Goal: Task Accomplishment & Management: Use online tool/utility

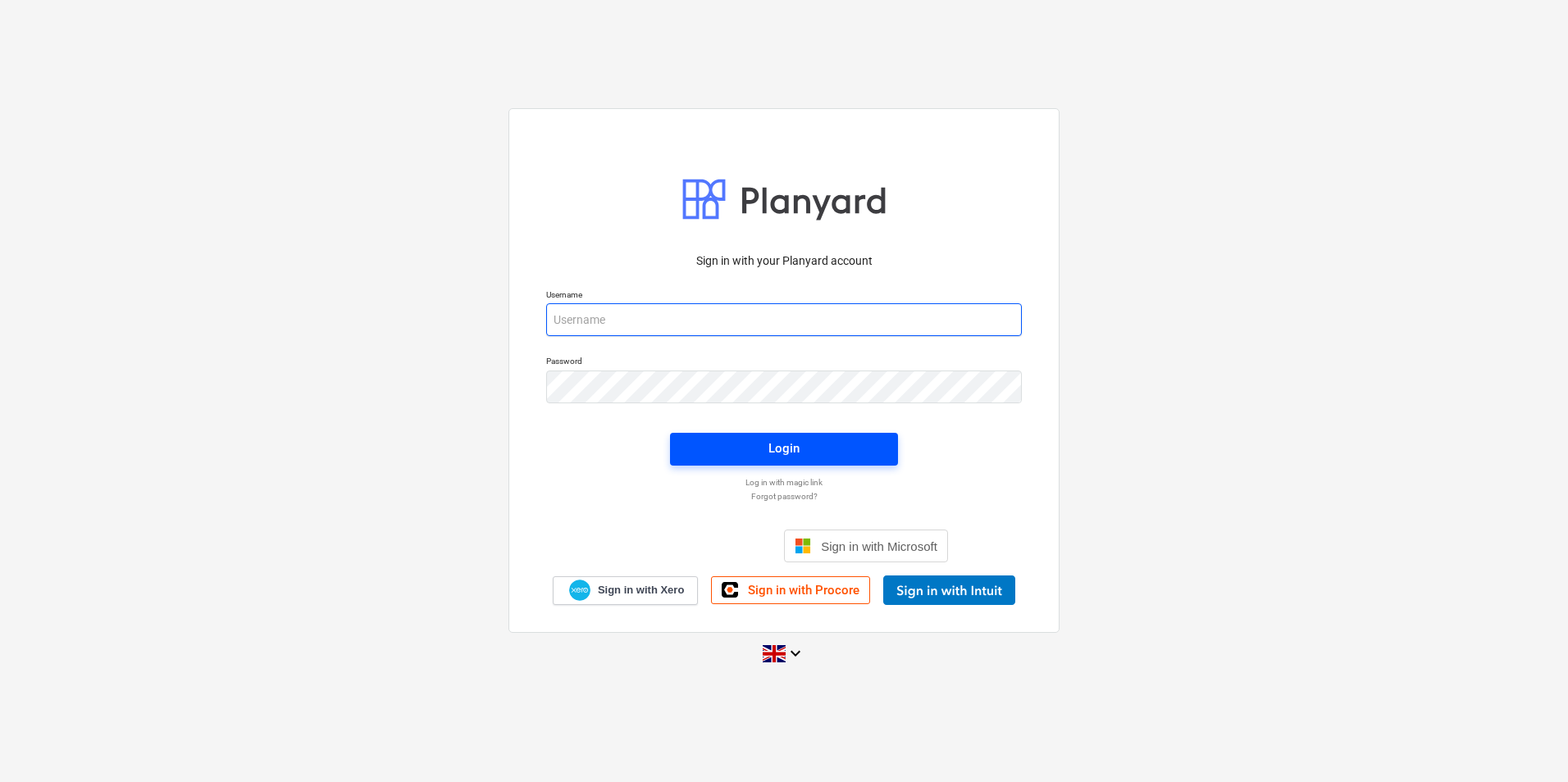
type input "[PERSON_NAME][EMAIL_ADDRESS][PERSON_NAME][DOMAIN_NAME]"
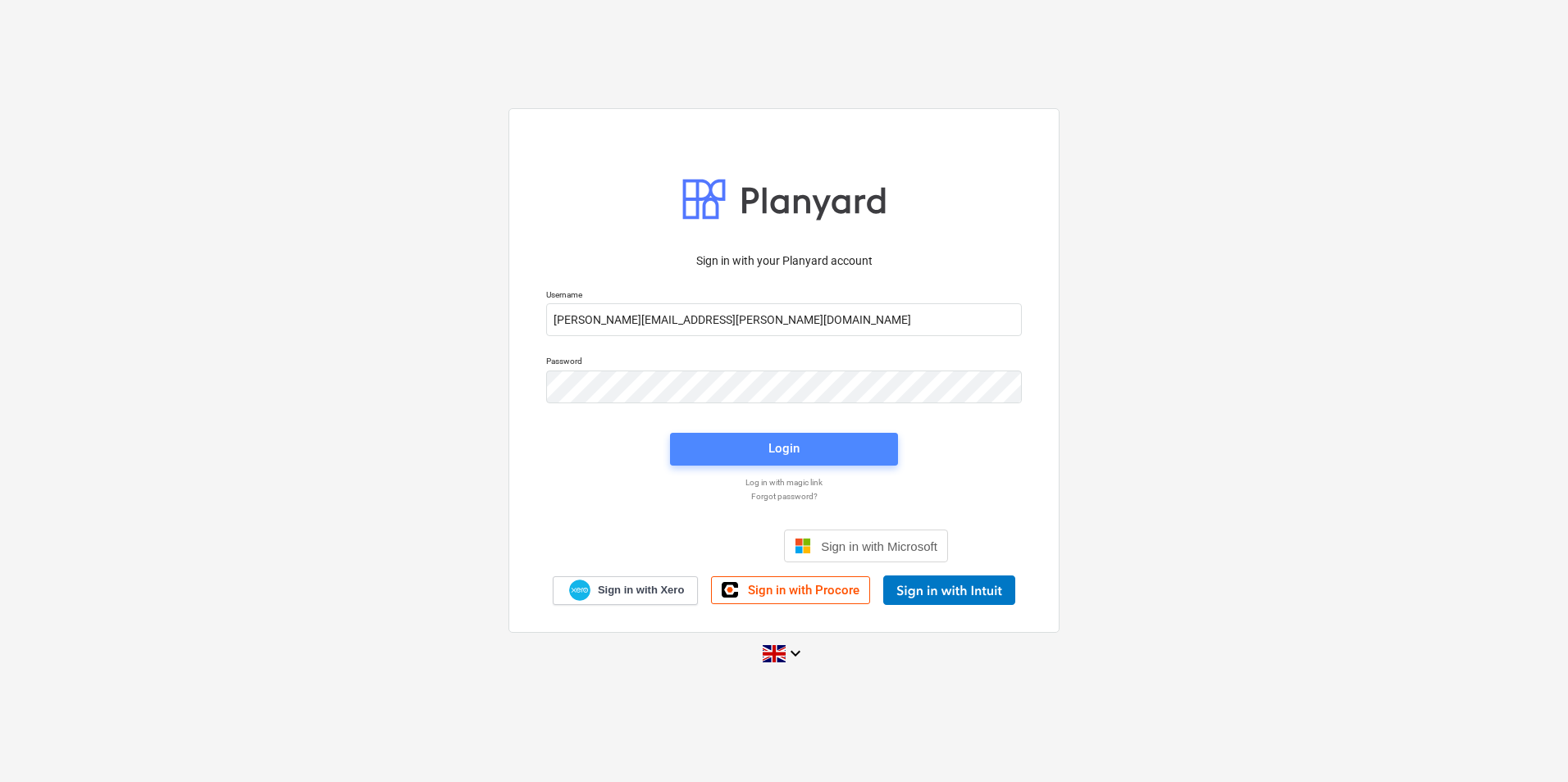
click at [758, 444] on span "Login" at bounding box center [783, 449] width 188 height 22
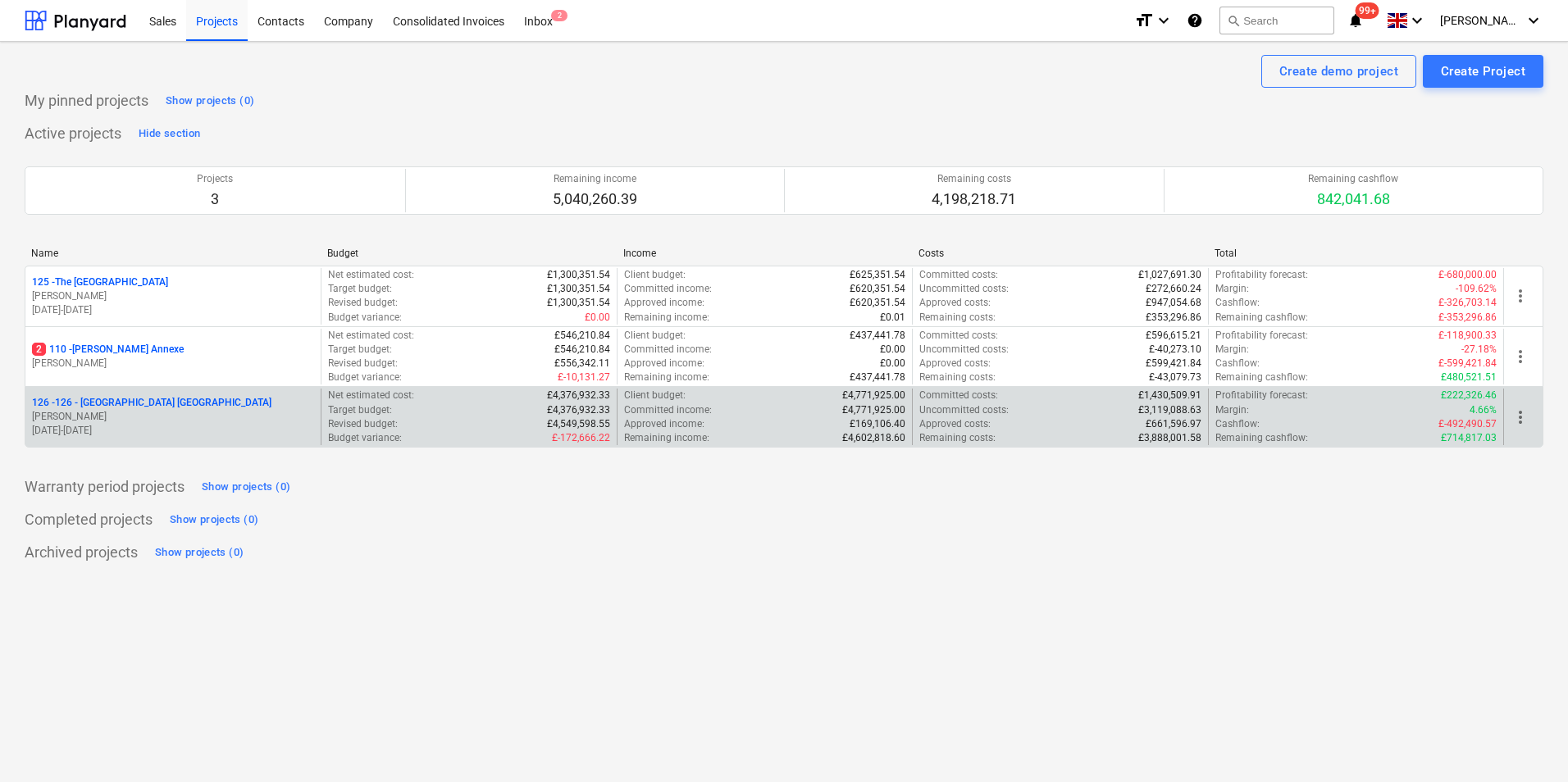
click at [112, 401] on p "126 - 126 - [GEOGRAPHIC_DATA] [GEOGRAPHIC_DATA]" at bounding box center [151, 403] width 240 height 14
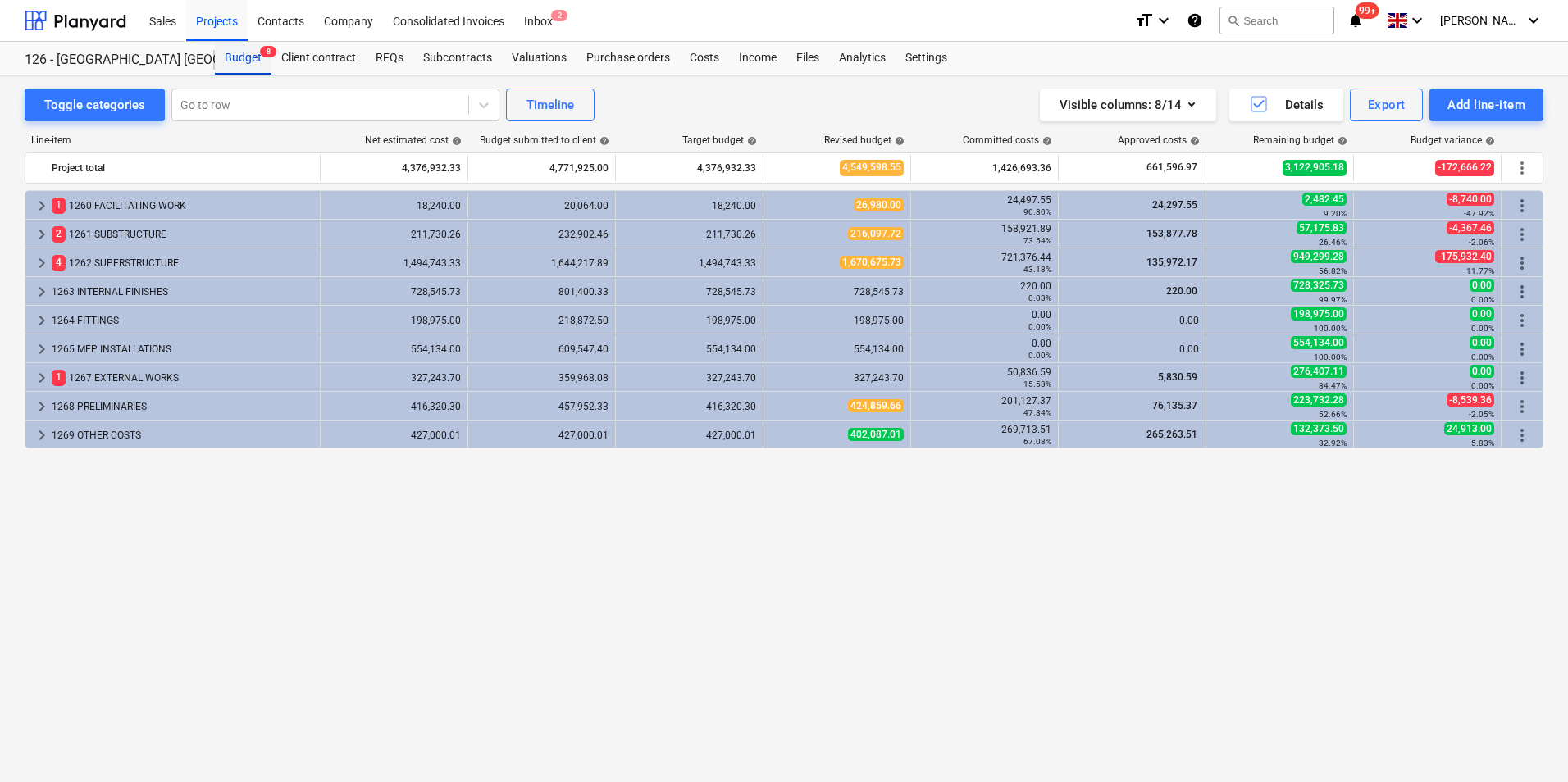
click at [241, 57] on div "Budget 8" at bounding box center [242, 58] width 57 height 32
click at [246, 59] on div "Budget 8" at bounding box center [242, 58] width 57 height 32
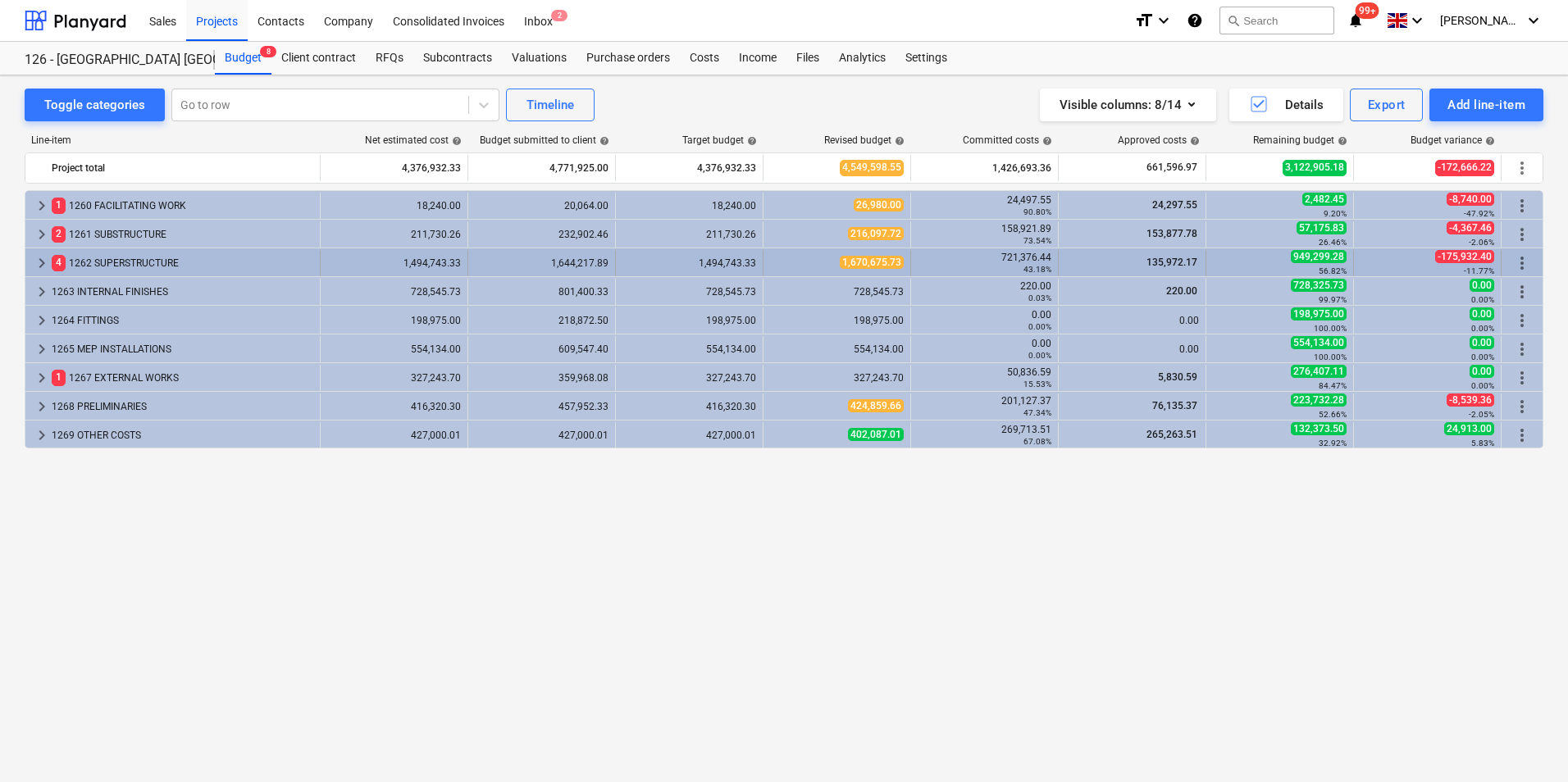
click at [43, 264] on span "keyboard_arrow_right" at bounding box center [41, 263] width 20 height 20
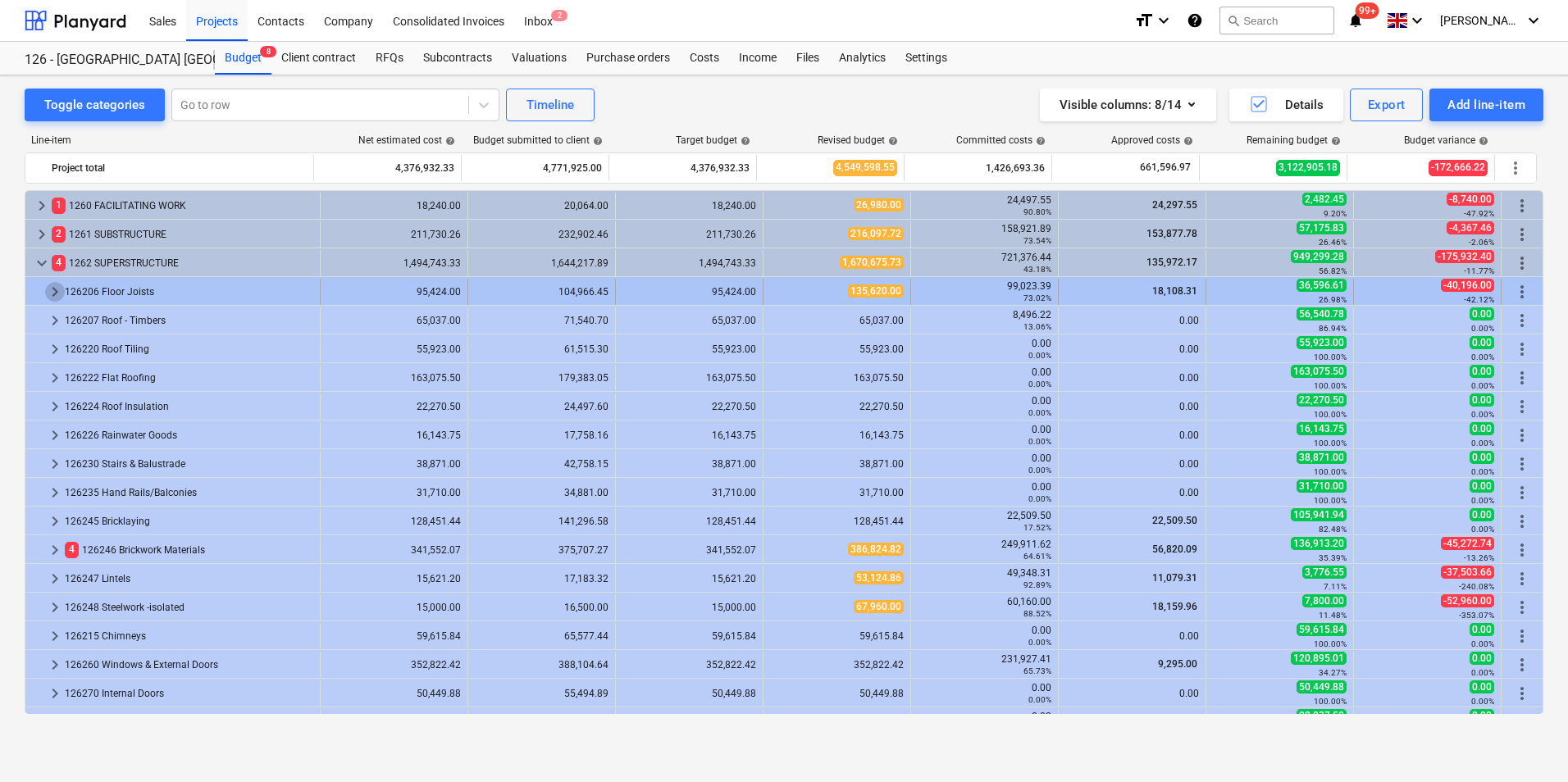
click at [61, 299] on span "keyboard_arrow_right" at bounding box center [55, 292] width 20 height 20
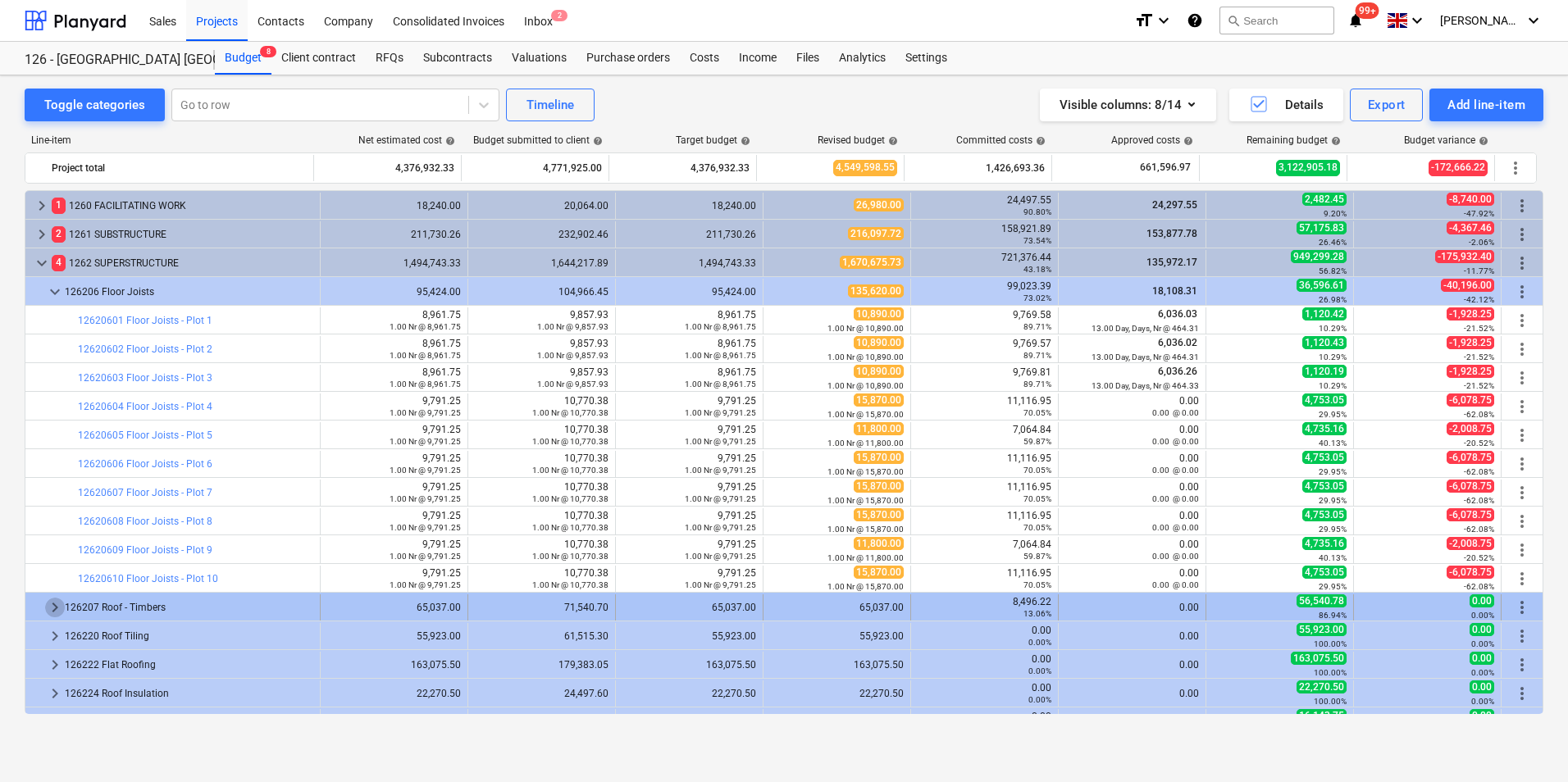
click at [59, 614] on span "keyboard_arrow_right" at bounding box center [55, 607] width 20 height 20
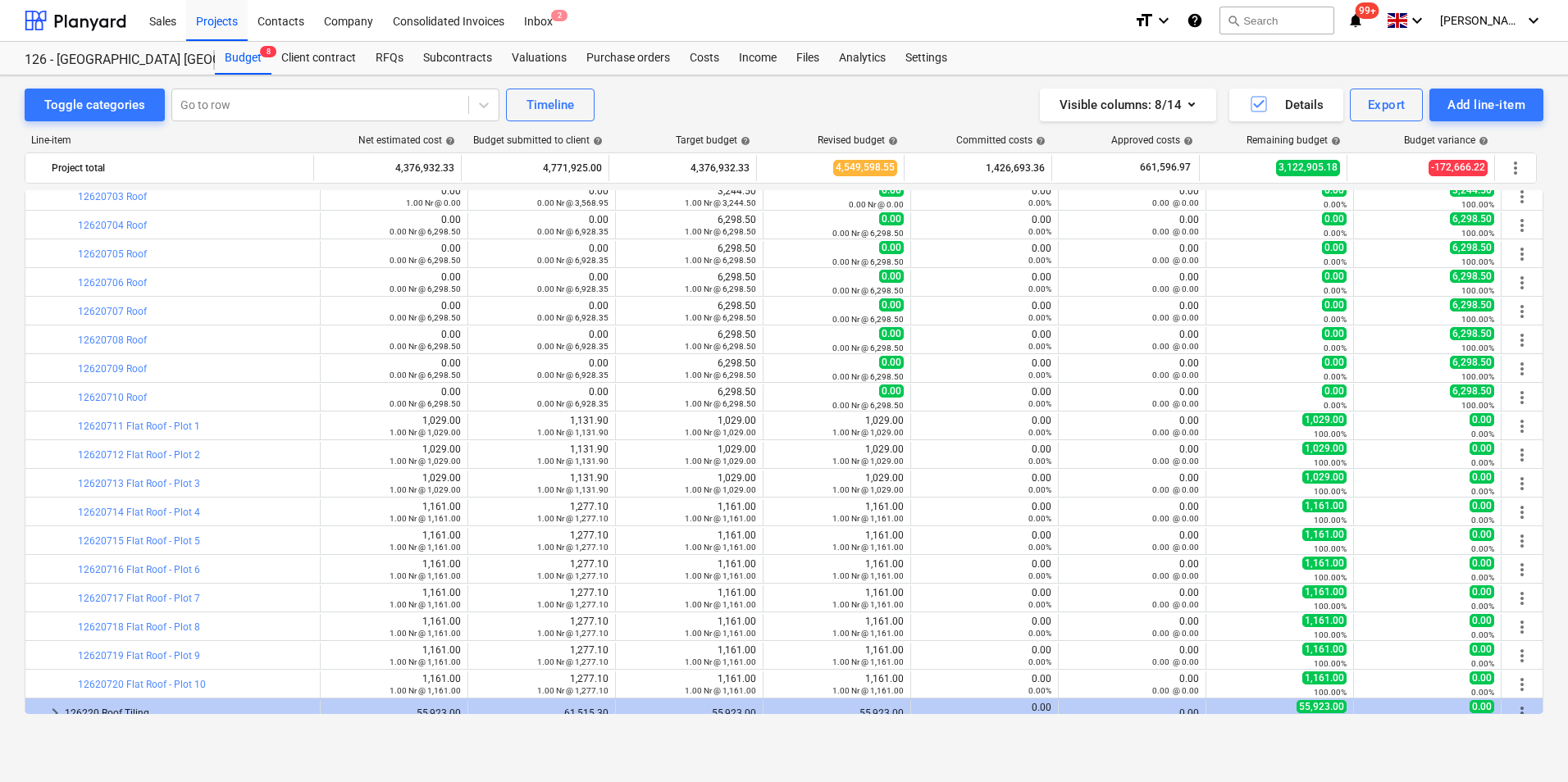
scroll to position [738, 0]
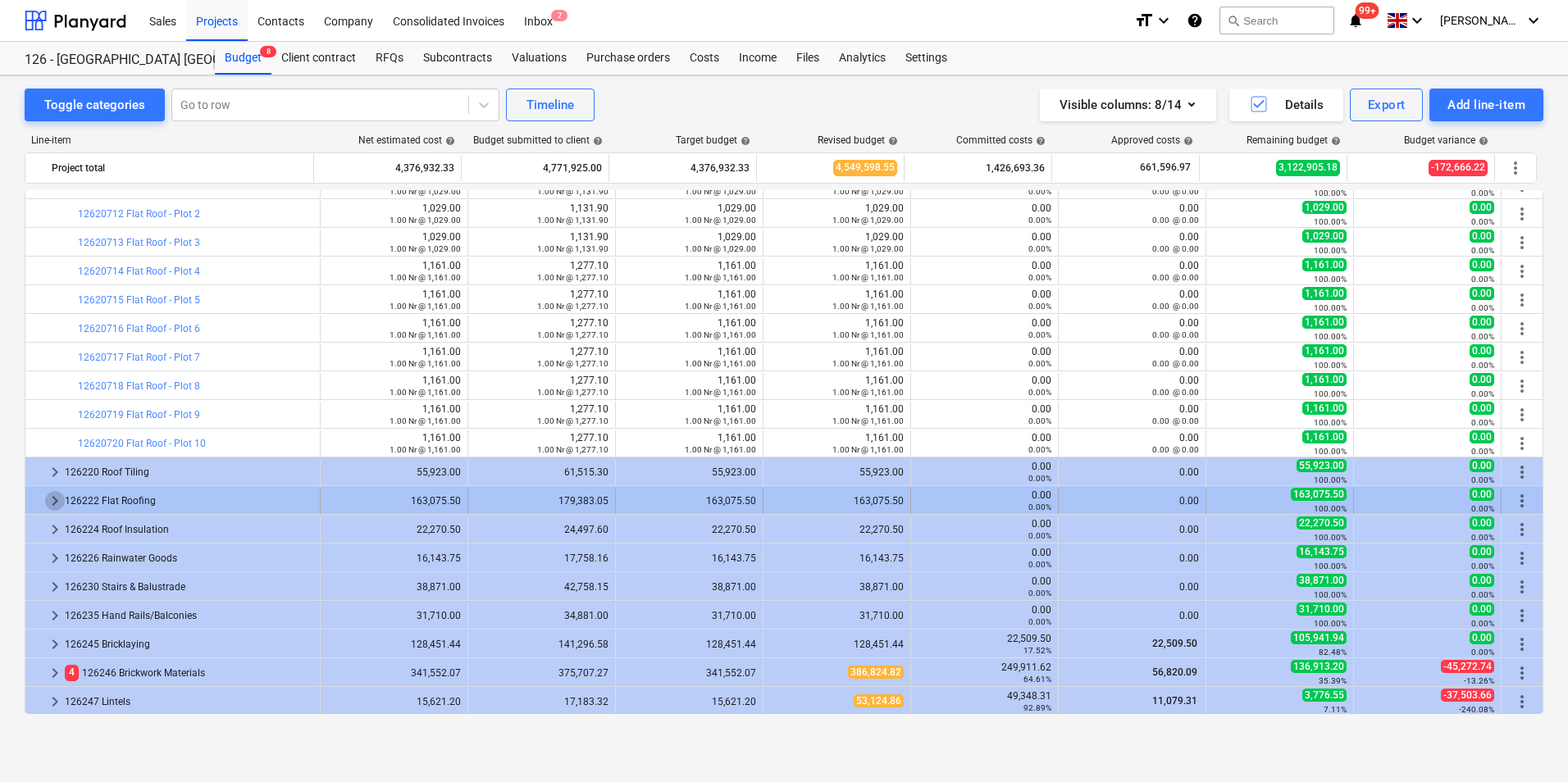
click at [55, 499] on span "keyboard_arrow_right" at bounding box center [55, 501] width 20 height 20
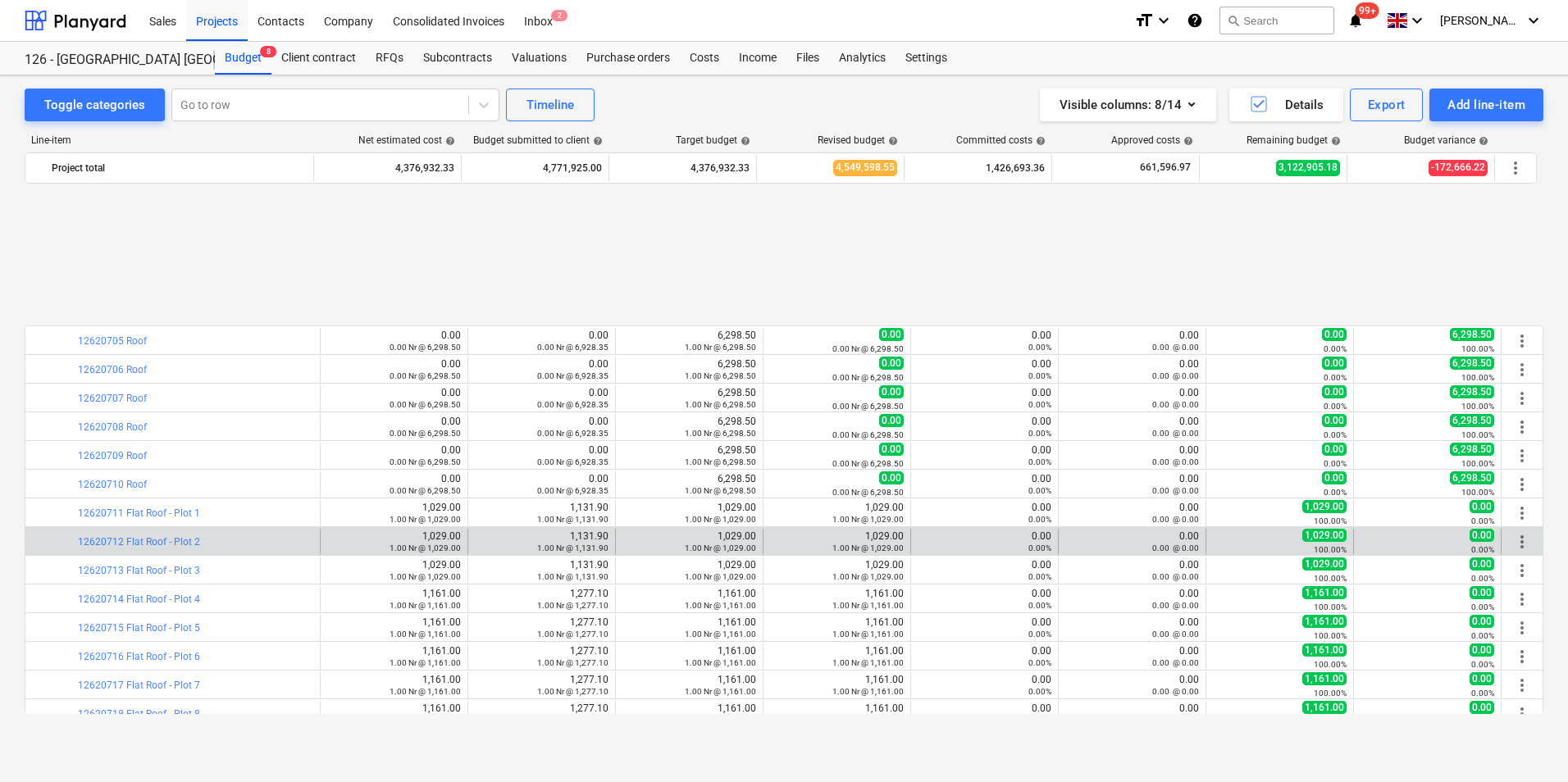
scroll to position [574, 0]
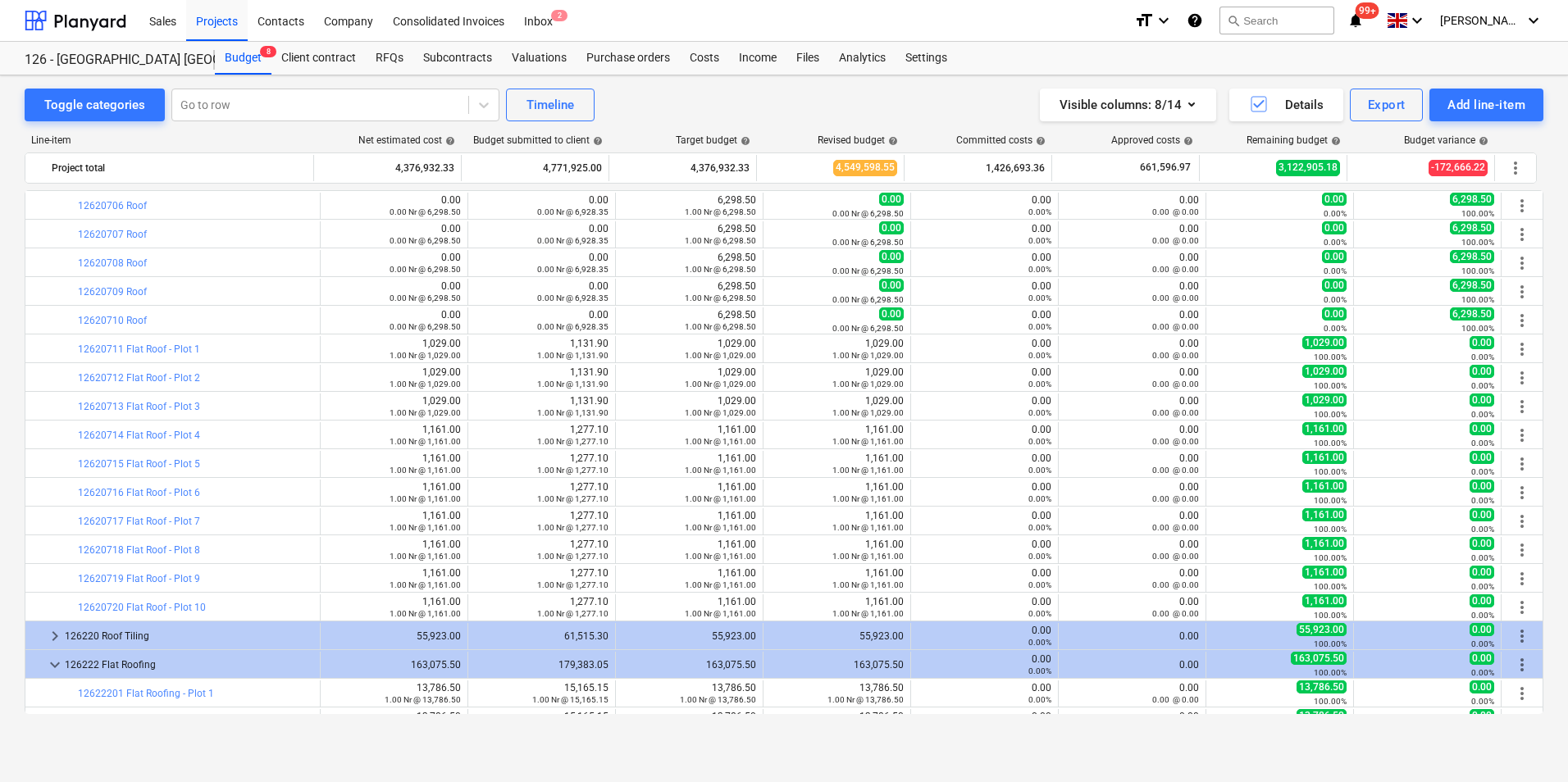
drag, startPoint x: 1545, startPoint y: 457, endPoint x: 1543, endPoint y: 578, distance: 121.0
click at [1543, 581] on div "Toggle categories Go to row Timeline Visible columns : 8/14 Details Export Add …" at bounding box center [784, 411] width 1568 height 671
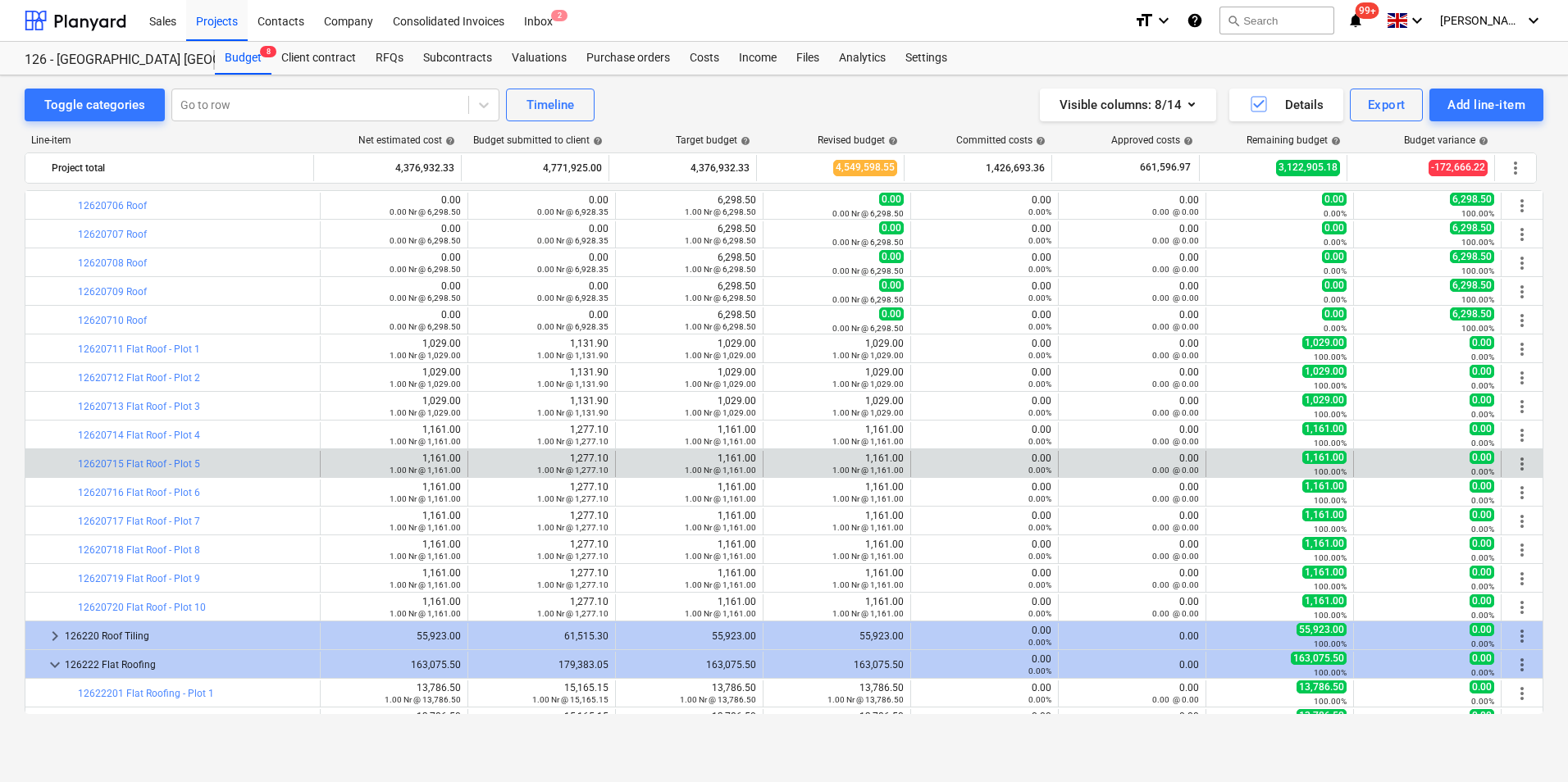
drag, startPoint x: 1545, startPoint y: 488, endPoint x: 1536, endPoint y: 459, distance: 30.4
click at [1538, 463] on div "Toggle categories Go to row Timeline Visible columns : 8/14 Details Export Add …" at bounding box center [784, 411] width 1568 height 671
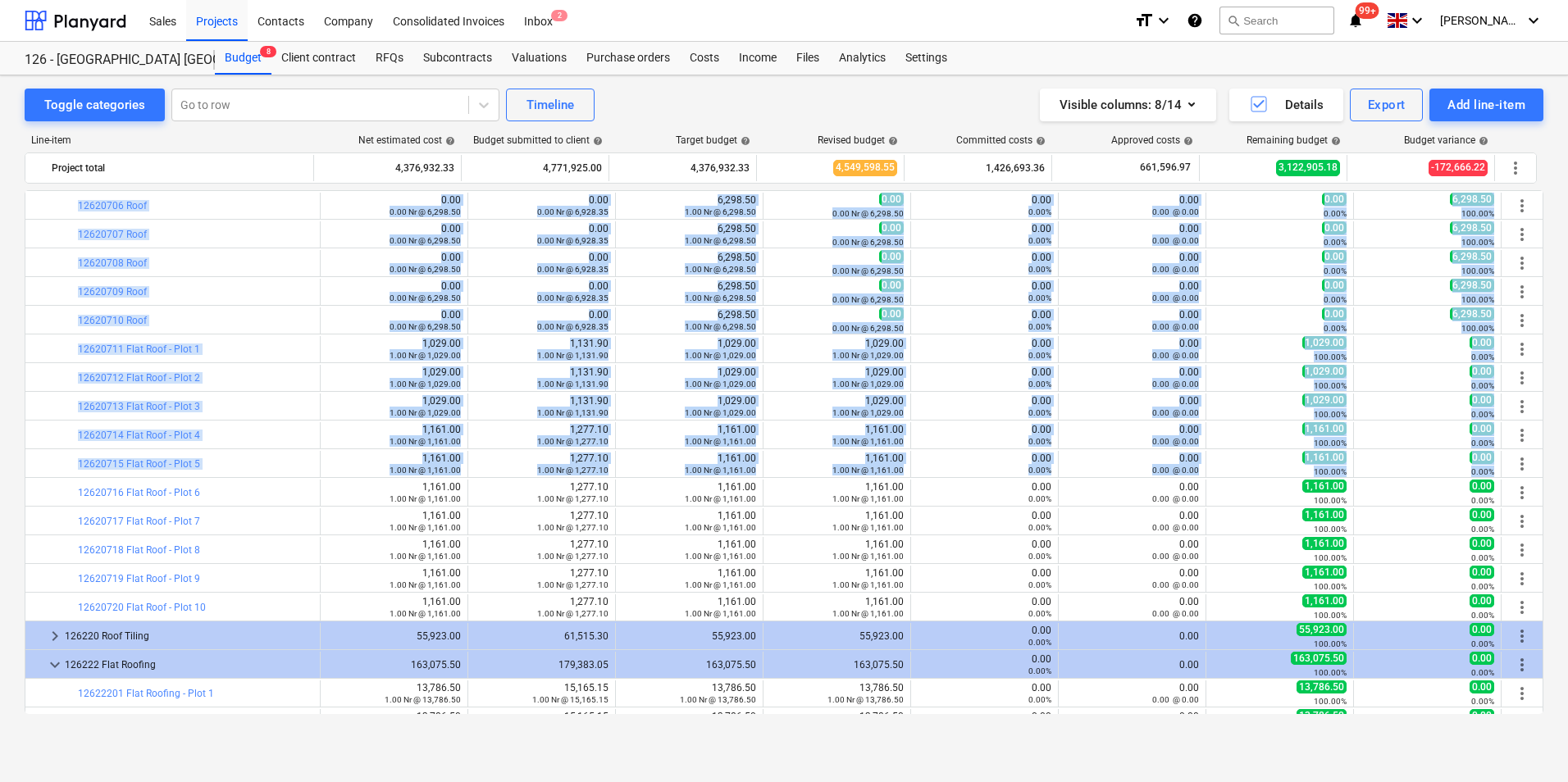
drag, startPoint x: 1536, startPoint y: 460, endPoint x: 1540, endPoint y: 579, distance: 119.1
click at [1540, 579] on div "keyboard_arrow_right 1 1260 FACILITATING WORK 18,240.00 20,064.00 18,240.00 26,…" at bounding box center [784, 452] width 1519 height 524
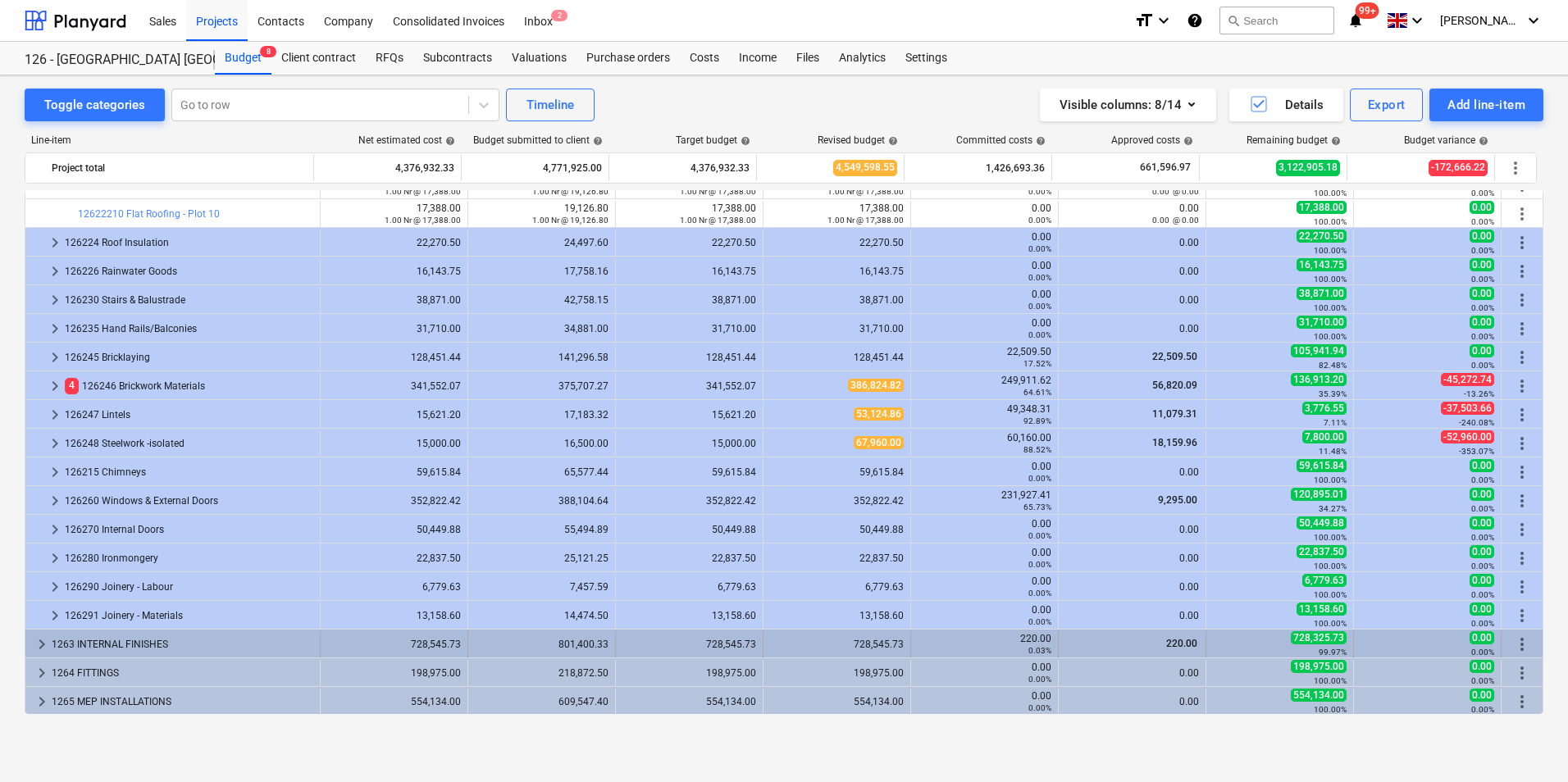
scroll to position [1399, 0]
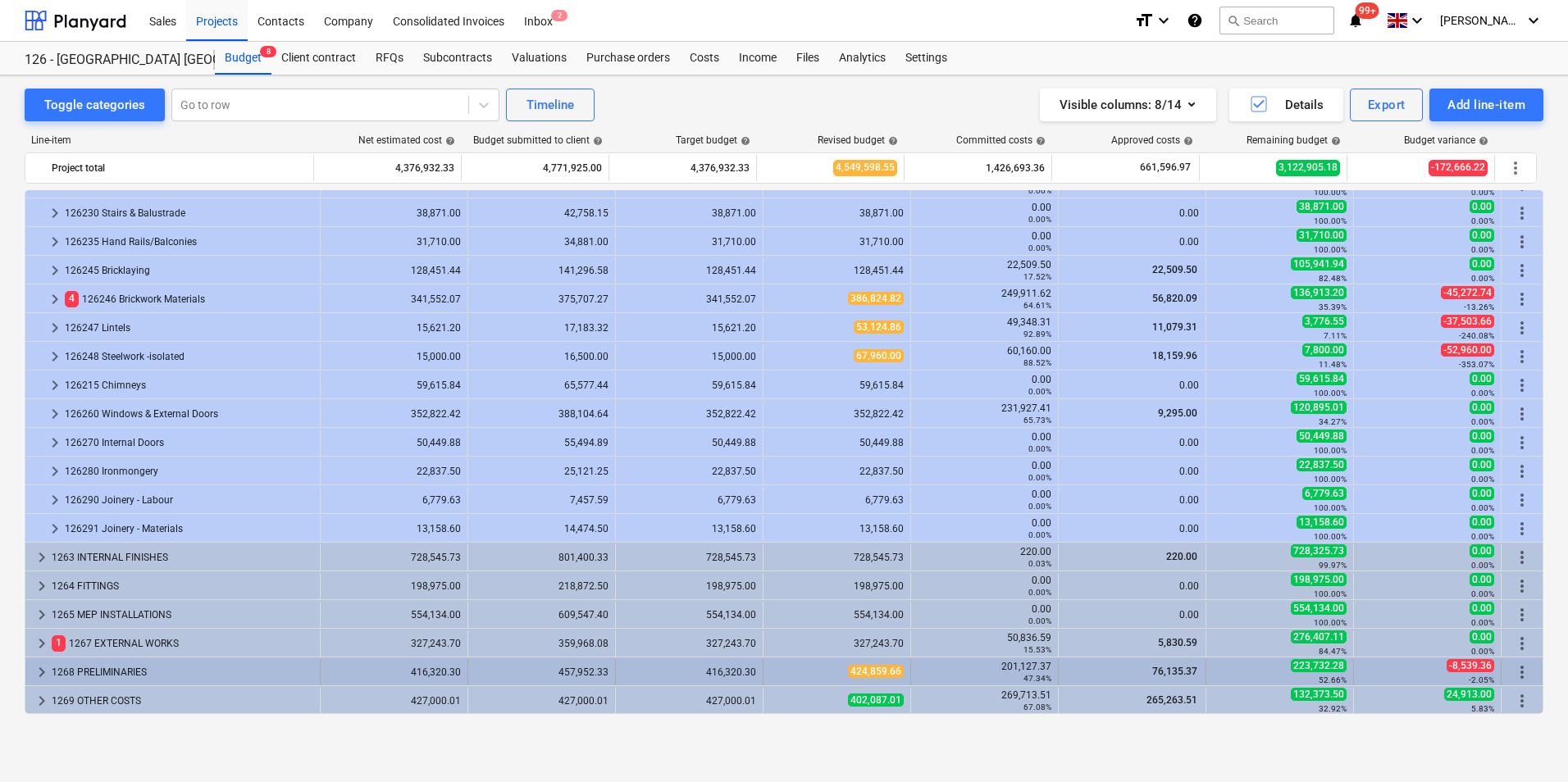
click at [42, 670] on span "keyboard_arrow_right" at bounding box center [41, 672] width 20 height 20
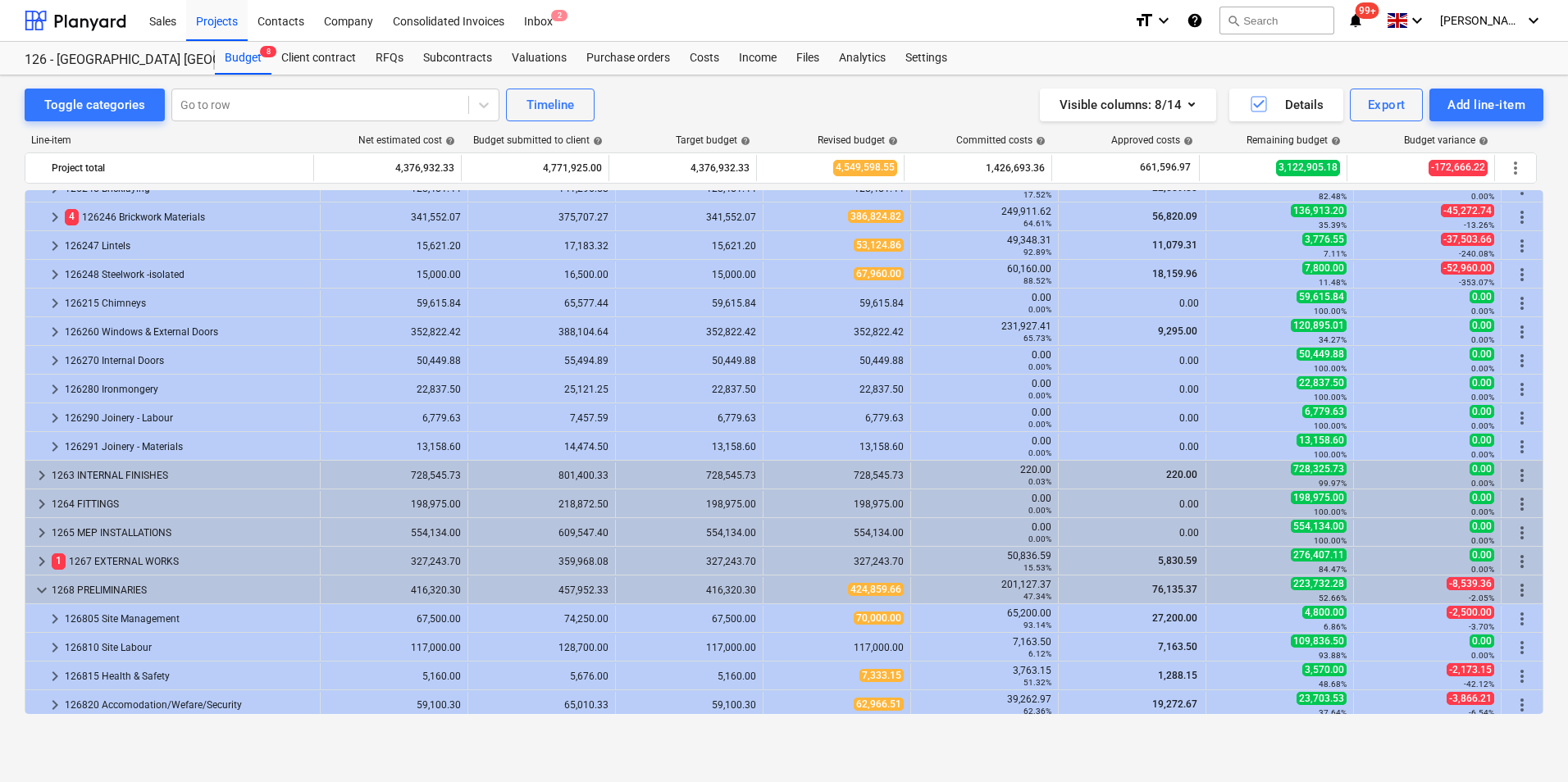
scroll to position [1645, 0]
